Goal: Transaction & Acquisition: Obtain resource

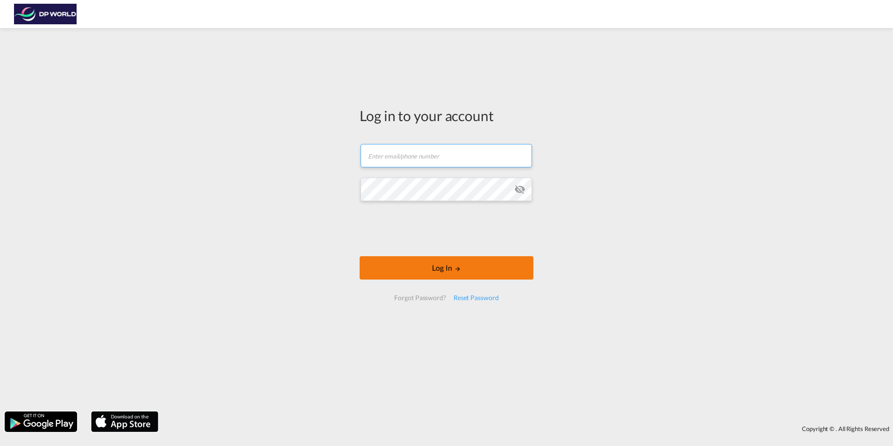
type input "[EMAIL_ADDRESS][PERSON_NAME][DOMAIN_NAME]"
click at [440, 269] on button "Log In" at bounding box center [447, 267] width 174 height 23
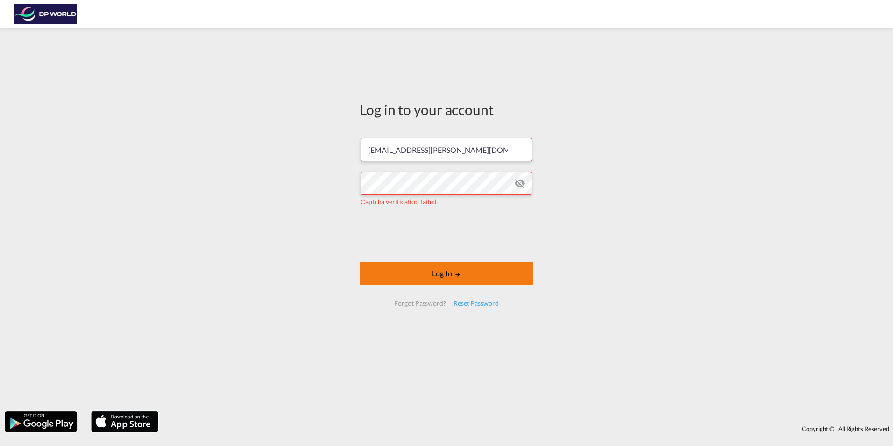
click at [453, 273] on button "Log In" at bounding box center [447, 273] width 174 height 23
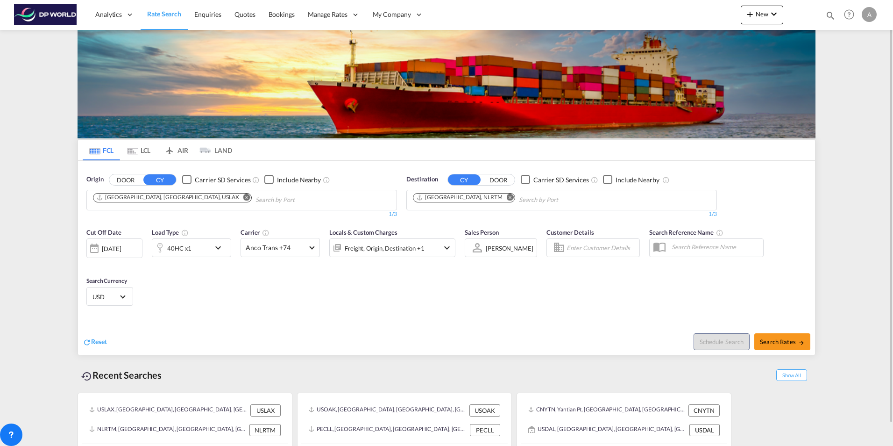
click at [243, 197] on md-icon "Remove" at bounding box center [246, 196] width 7 height 7
click at [170, 197] on input "Chips input." at bounding box center [137, 199] width 89 height 15
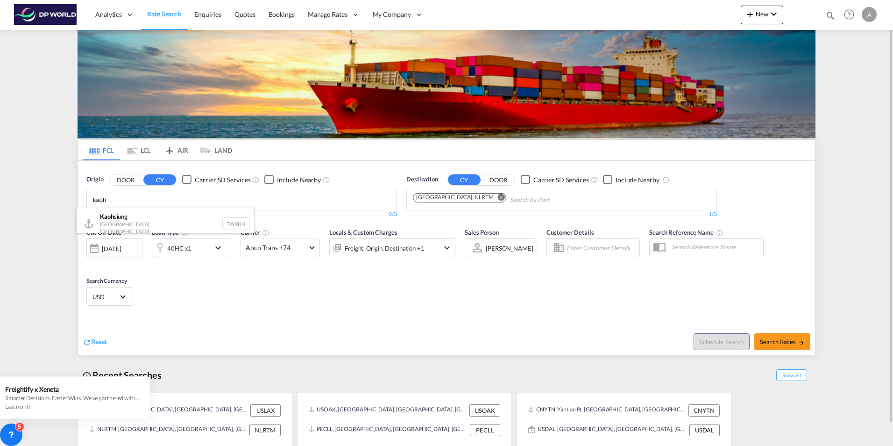
type input "kaoh"
click at [115, 215] on div "Kaoh siung [GEOGRAPHIC_DATA], Province of China TWKHH" at bounding box center [165, 223] width 177 height 32
click at [507, 198] on md-icon "Remove" at bounding box center [510, 196] width 7 height 7
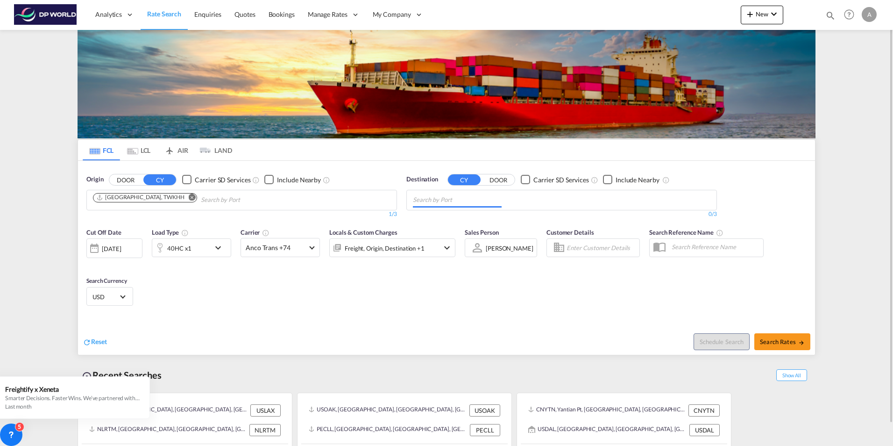
click at [480, 198] on input "Chips input." at bounding box center [457, 199] width 89 height 15
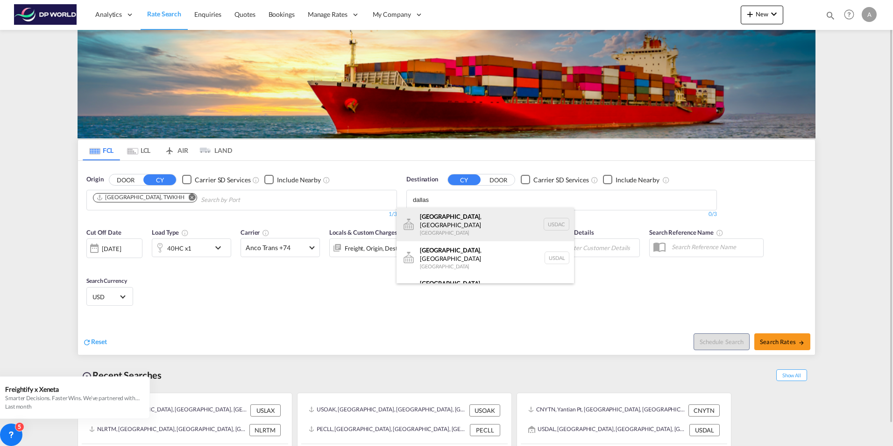
type input "dallas"
click at [452, 219] on div "[GEOGRAPHIC_DATA] , [GEOGRAPHIC_DATA] [GEOGRAPHIC_DATA] USDAC" at bounding box center [484, 224] width 177 height 34
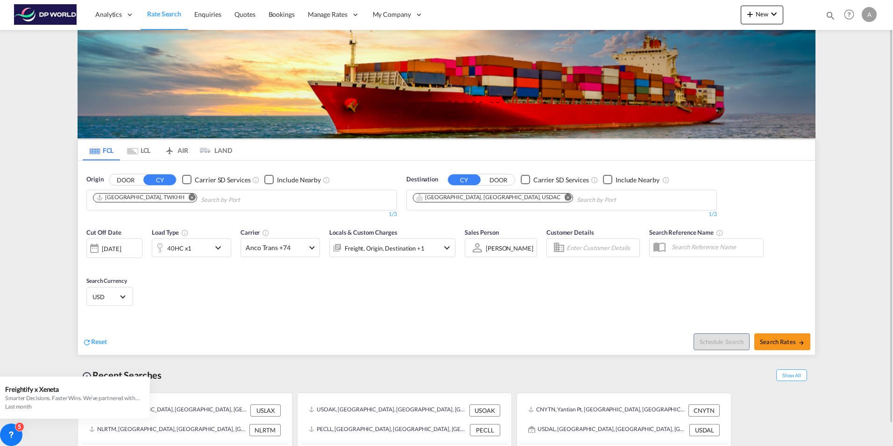
click at [565, 195] on md-icon "Remove" at bounding box center [568, 196] width 7 height 7
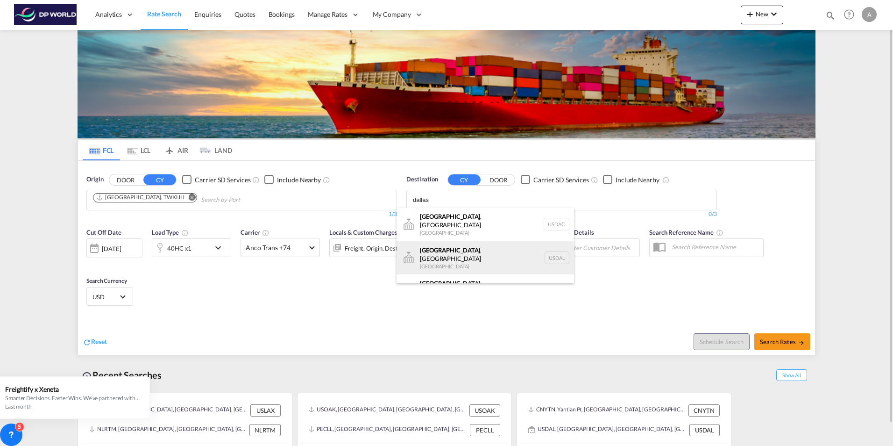
type input "dallas"
click at [445, 246] on div "[GEOGRAPHIC_DATA] , [GEOGRAPHIC_DATA] [GEOGRAPHIC_DATA] USDAL" at bounding box center [484, 258] width 177 height 34
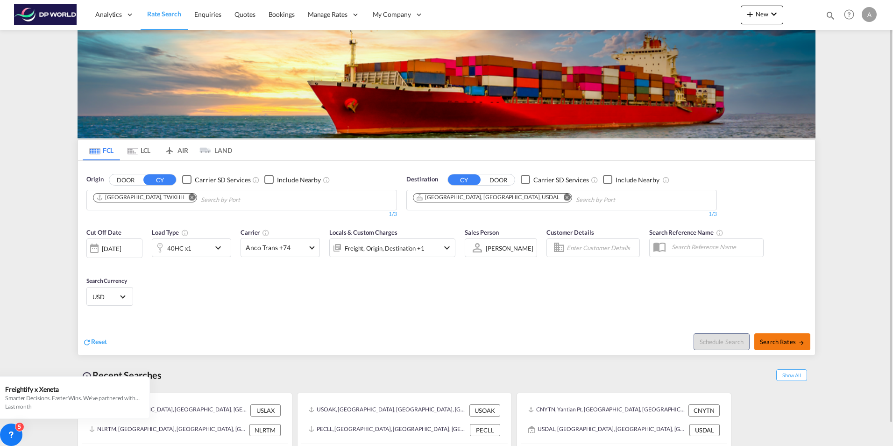
click at [785, 340] on span "Search Rates" at bounding box center [782, 341] width 45 height 7
type input "TWKHH to USDAL / [DATE]"
